Goal: Find specific page/section: Find specific page/section

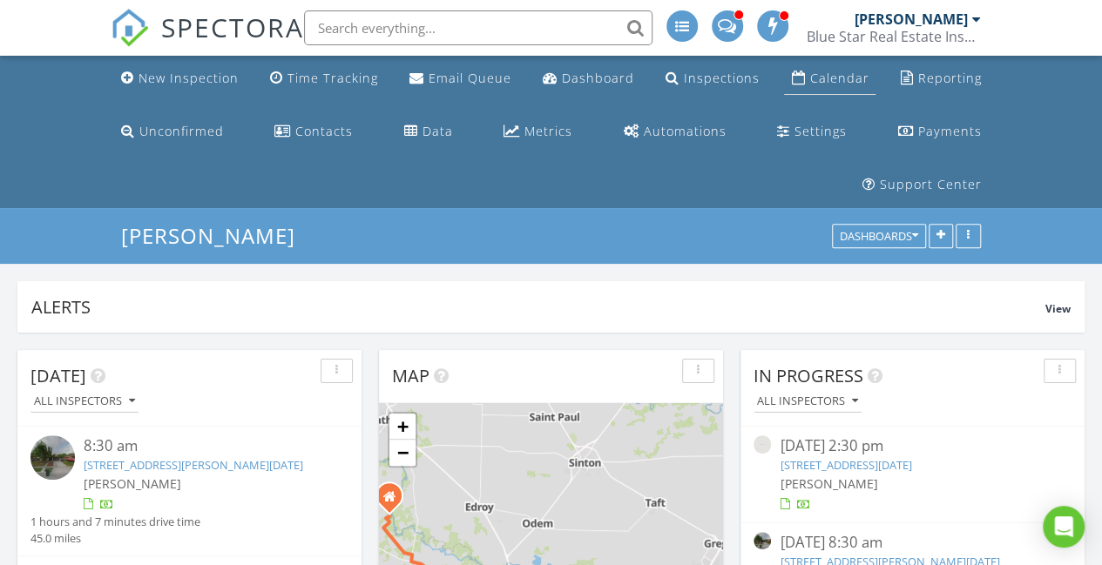
click at [829, 71] on div "Calendar" at bounding box center [838, 78] width 59 height 17
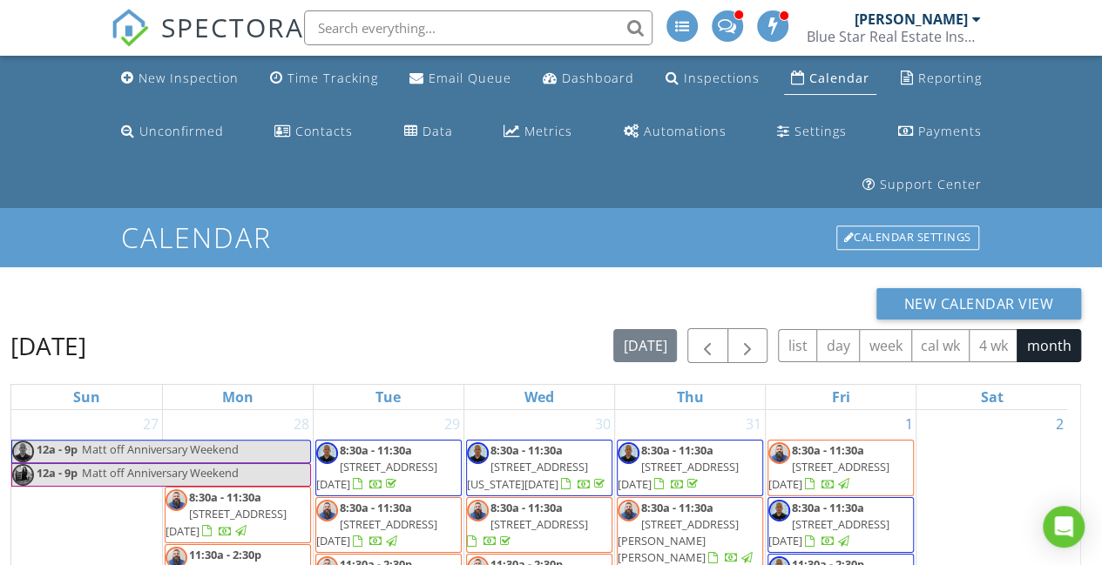
click at [120, 25] on img at bounding box center [130, 28] width 38 height 38
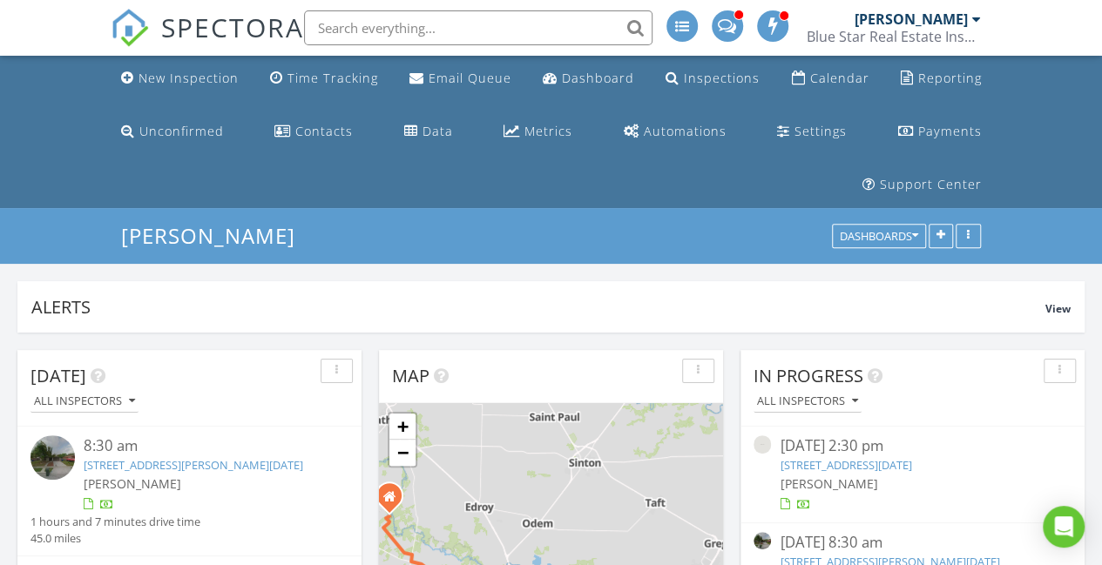
click at [361, 32] on input "text" at bounding box center [478, 27] width 348 height 35
type input "1902"
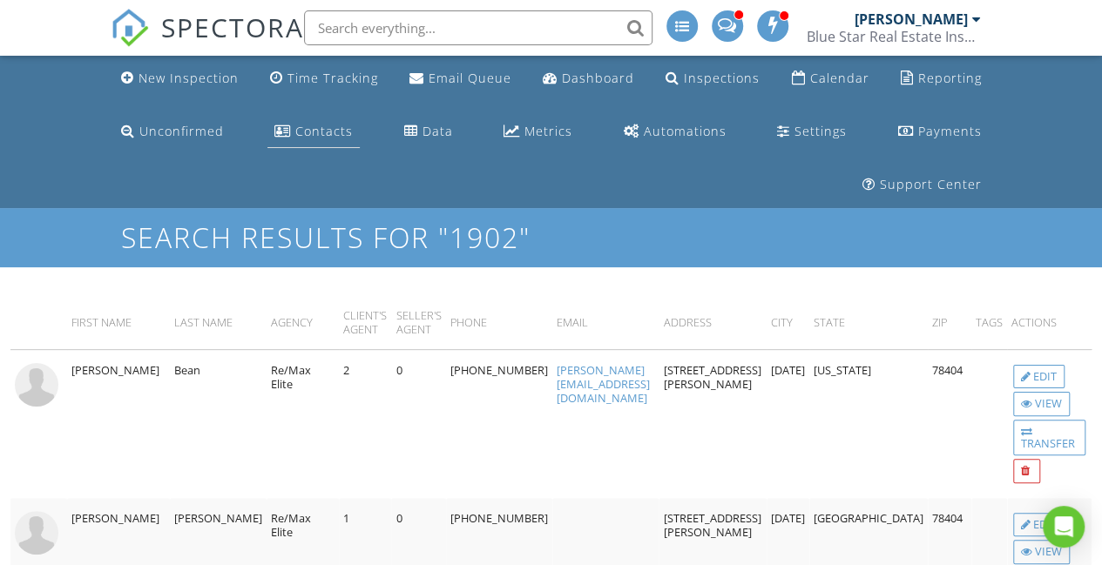
click at [302, 127] on div "Contacts" at bounding box center [323, 131] width 57 height 17
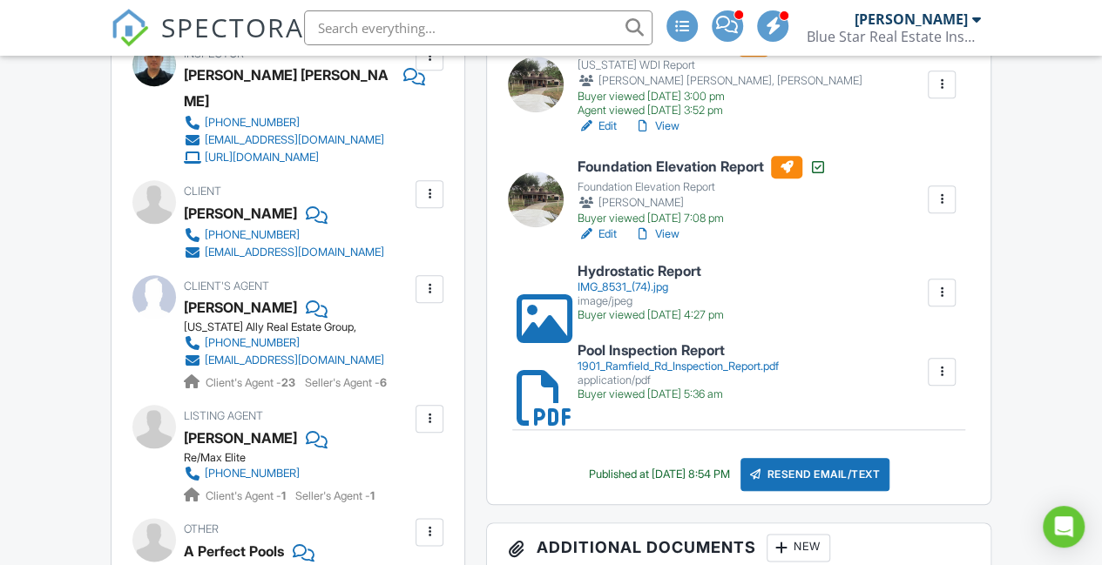
click at [127, 50] on link "SPECTORA" at bounding box center [207, 42] width 193 height 37
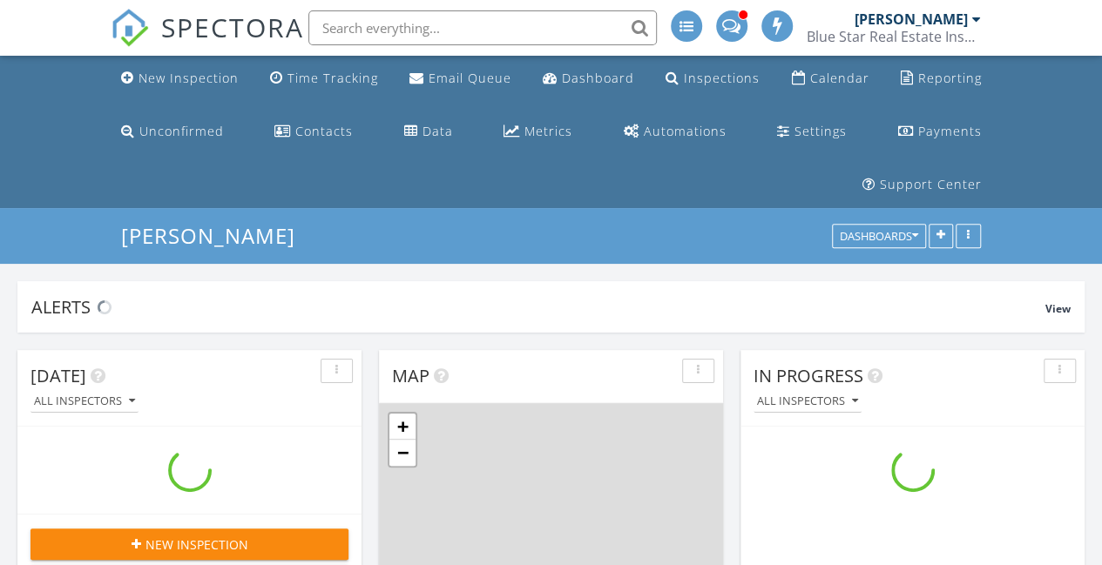
click at [444, 30] on input "text" at bounding box center [482, 27] width 348 height 35
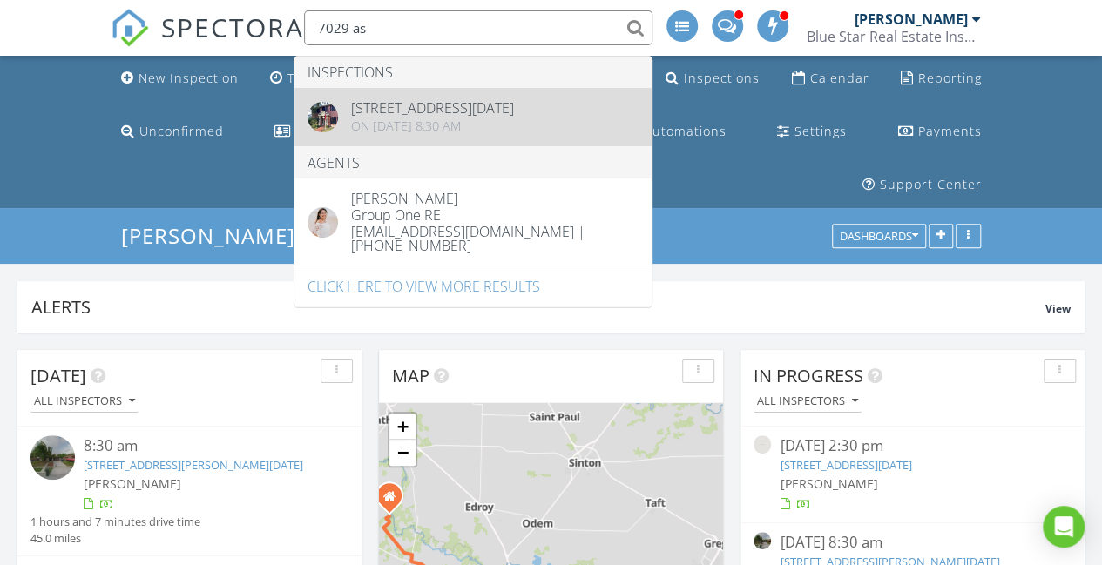
type input "7029 as"
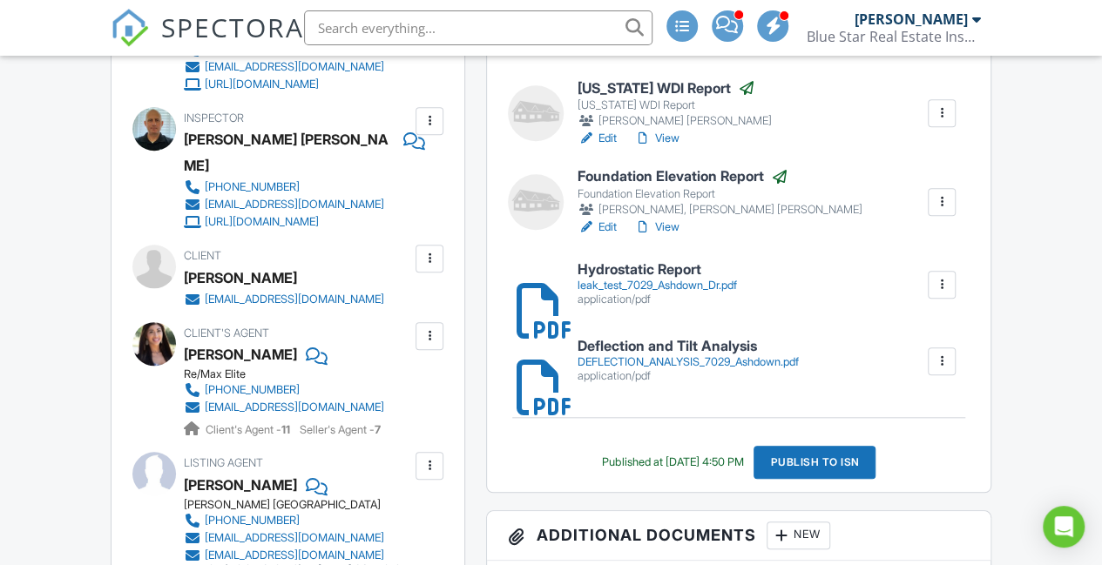
scroll to position [685, 0]
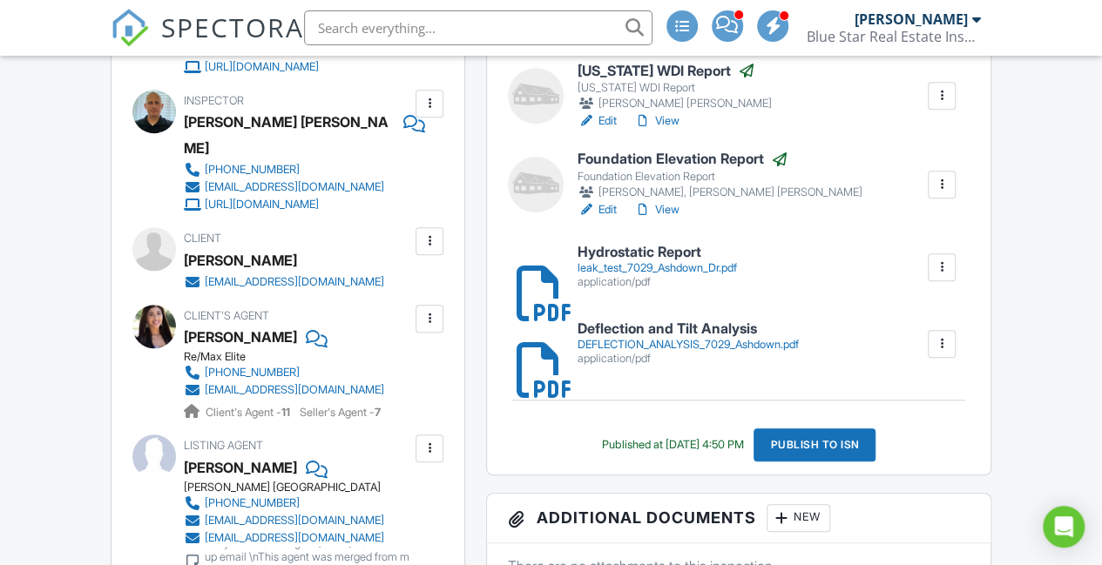
click at [941, 276] on div at bounding box center [941, 267] width 17 height 17
click at [604, 275] on div "leak_test_7029_Ashdown_Dr.pdf" at bounding box center [656, 268] width 159 height 14
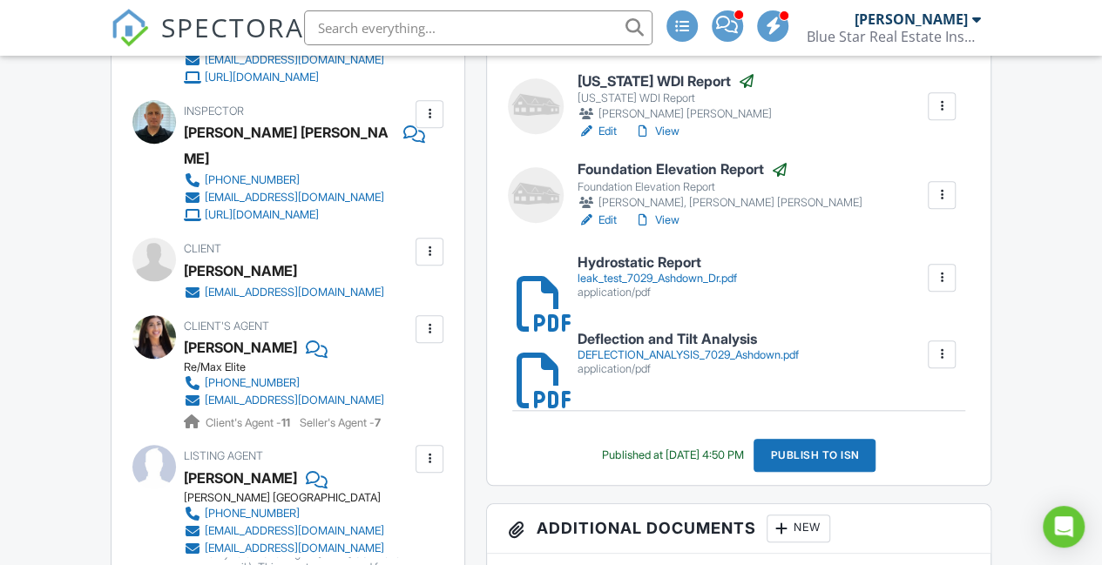
click at [629, 271] on h6 "Hydrostatic Report" at bounding box center [656, 263] width 159 height 16
